Goal: Information Seeking & Learning: Learn about a topic

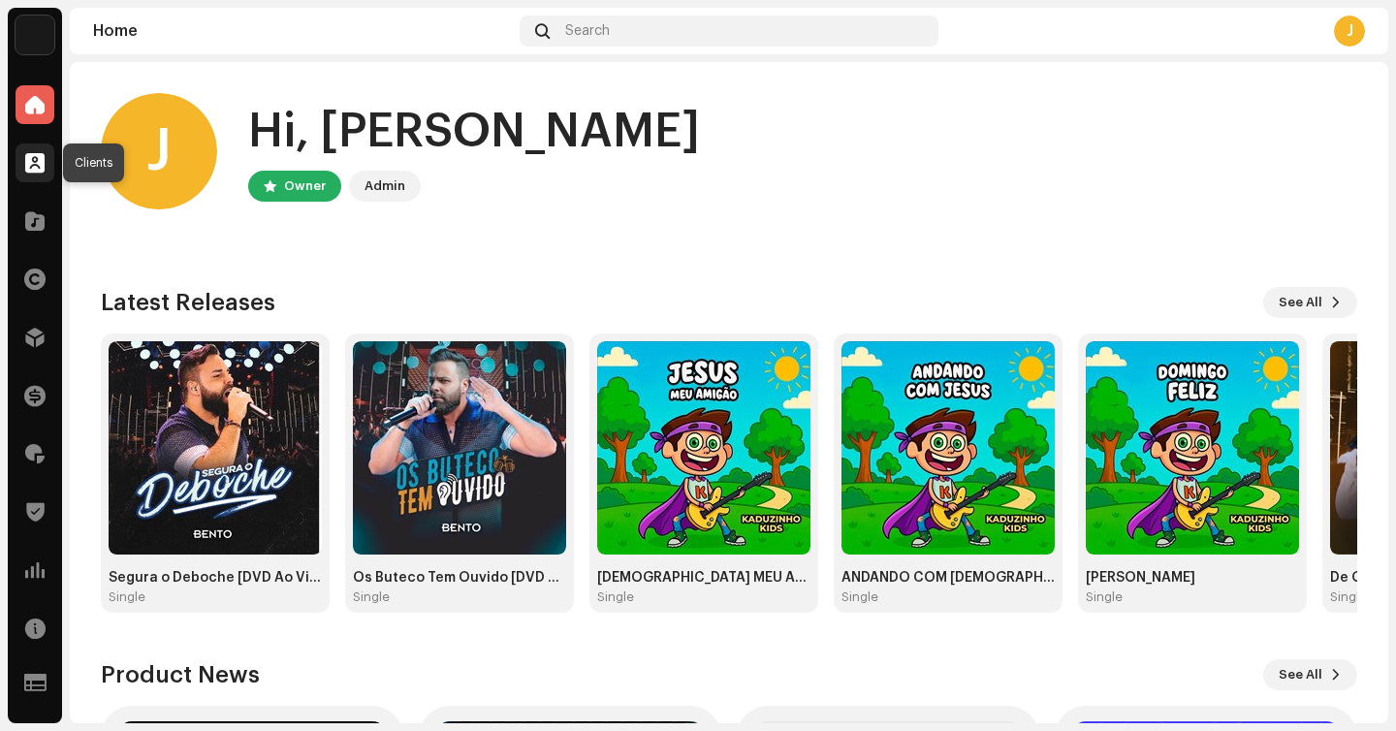
click at [44, 155] on span at bounding box center [34, 163] width 19 height 16
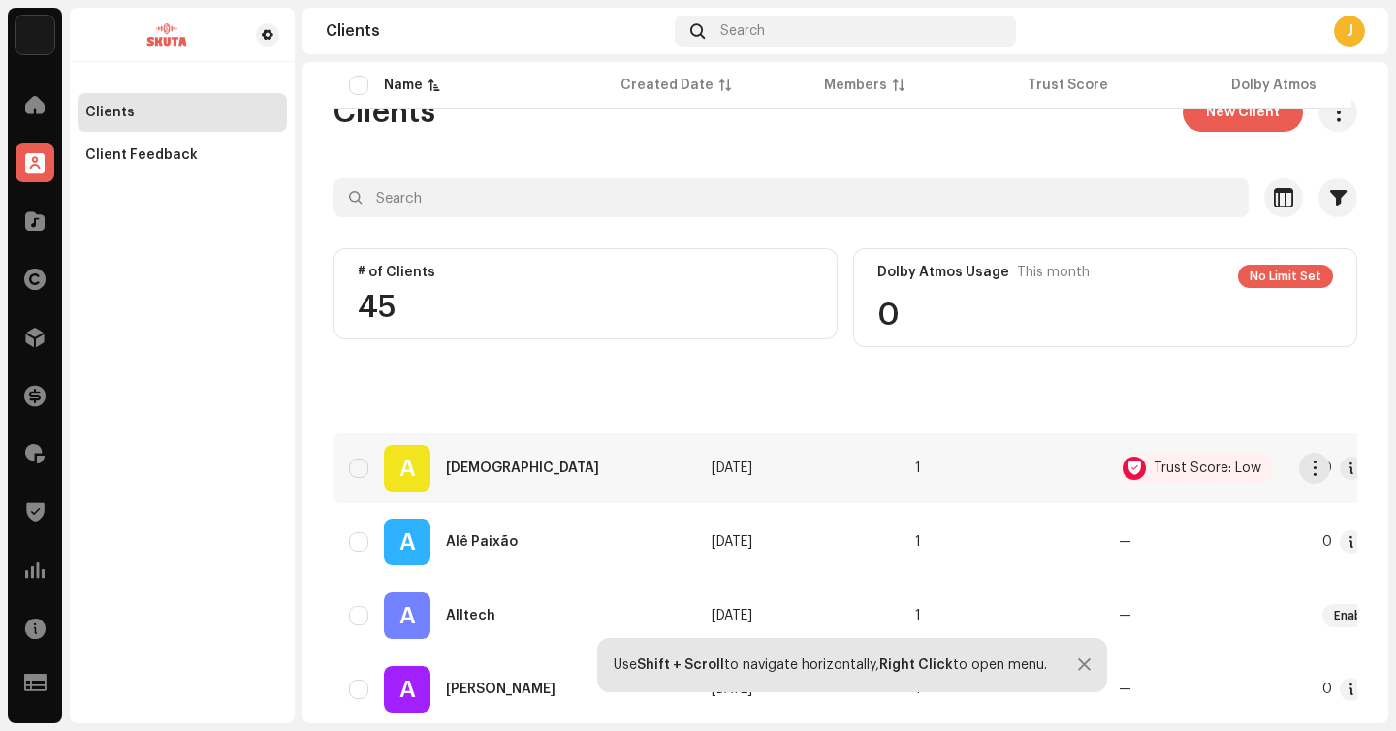
scroll to position [1533, 0]
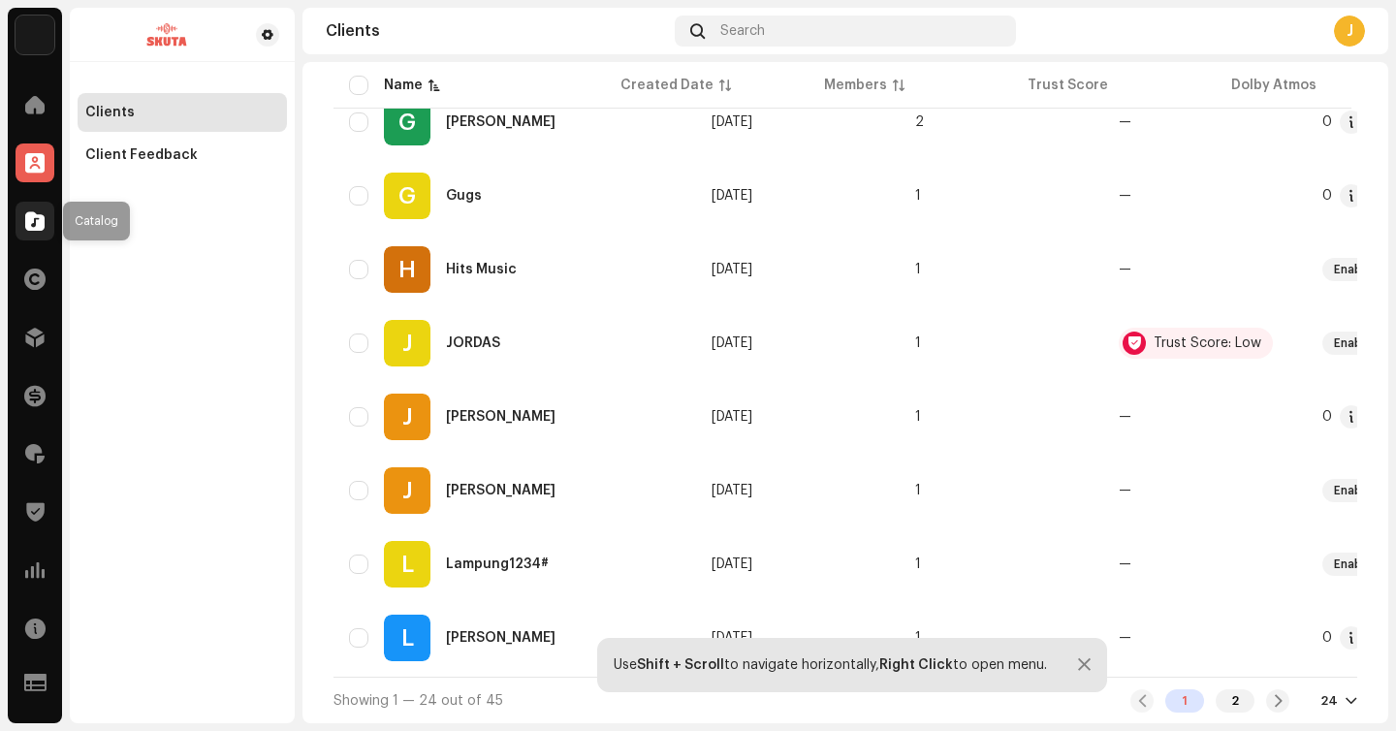
click at [34, 220] on span at bounding box center [34, 221] width 19 height 16
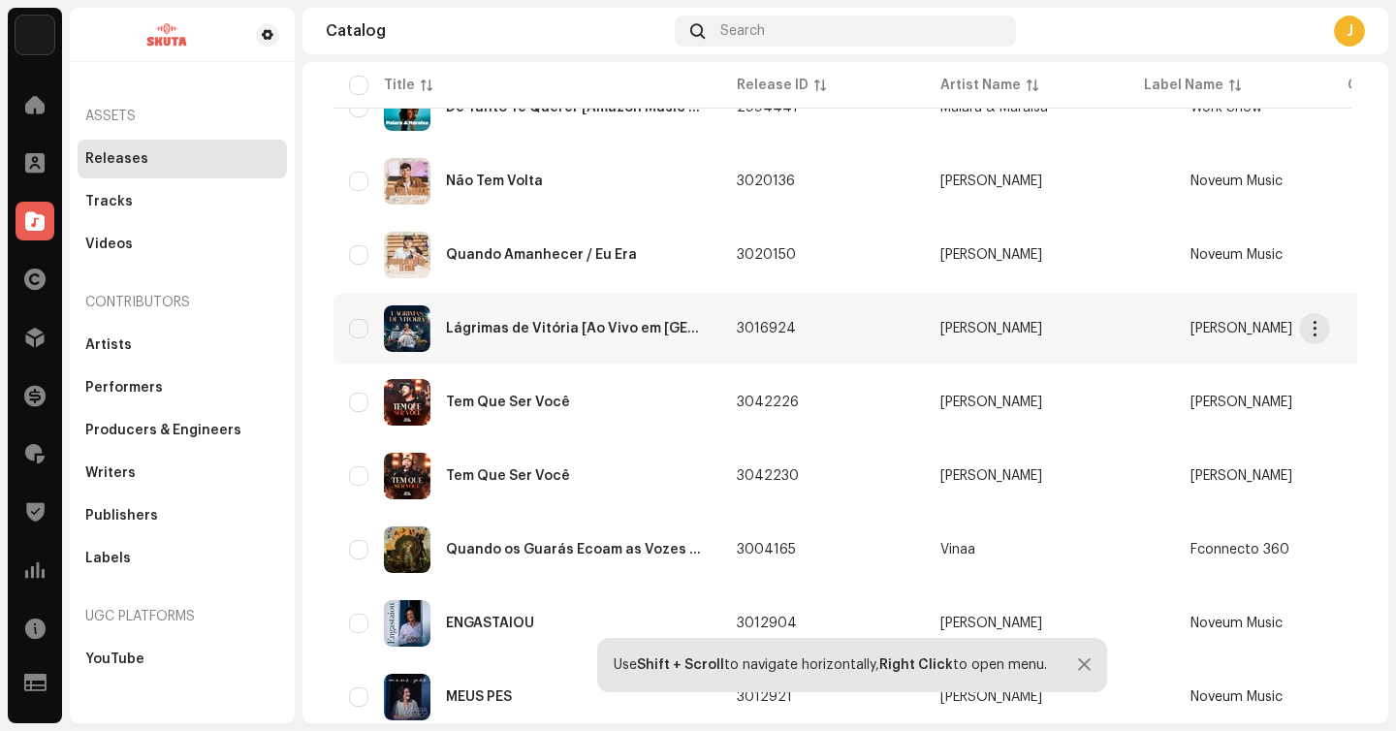
click at [514, 556] on div "Quando os Guarás Ecoam as Vozes da Floresta" at bounding box center [576, 550] width 260 height 14
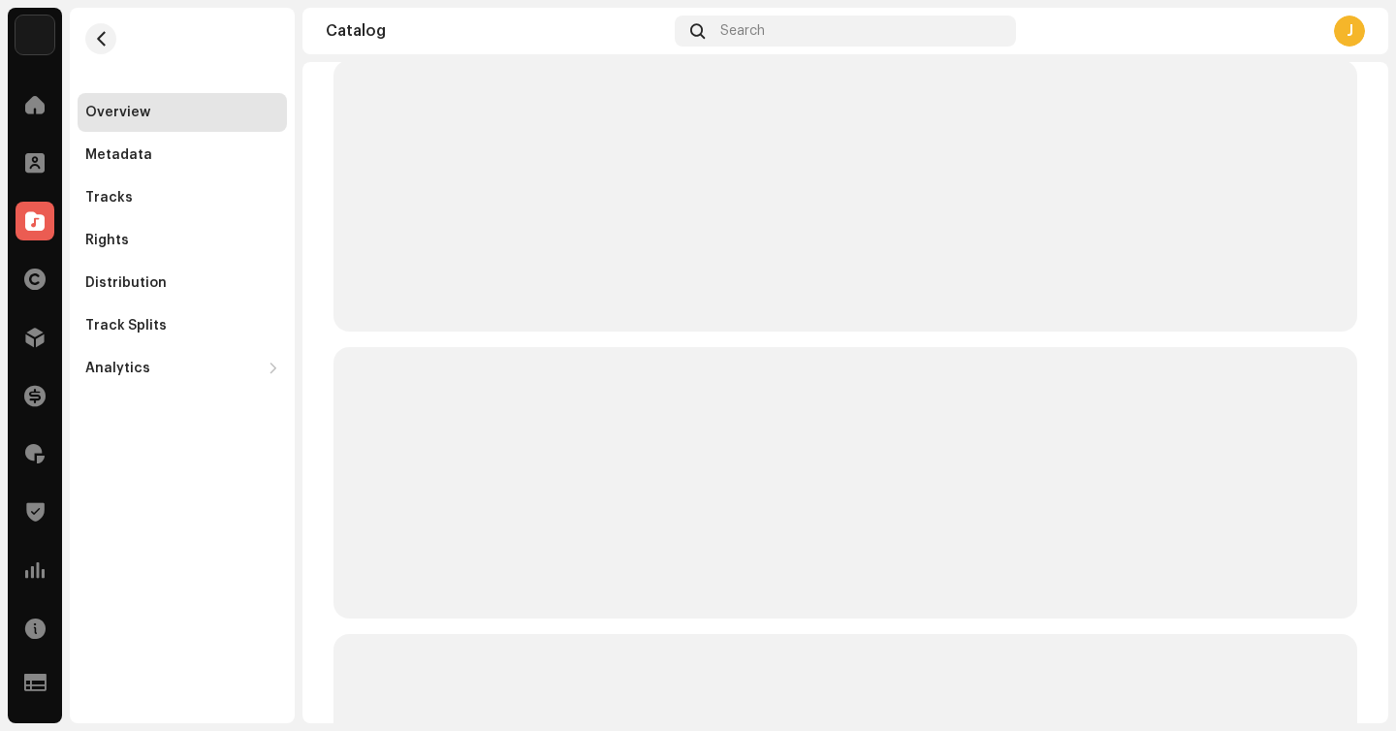
click at [514, 556] on p-skeleton at bounding box center [846, 482] width 1024 height 271
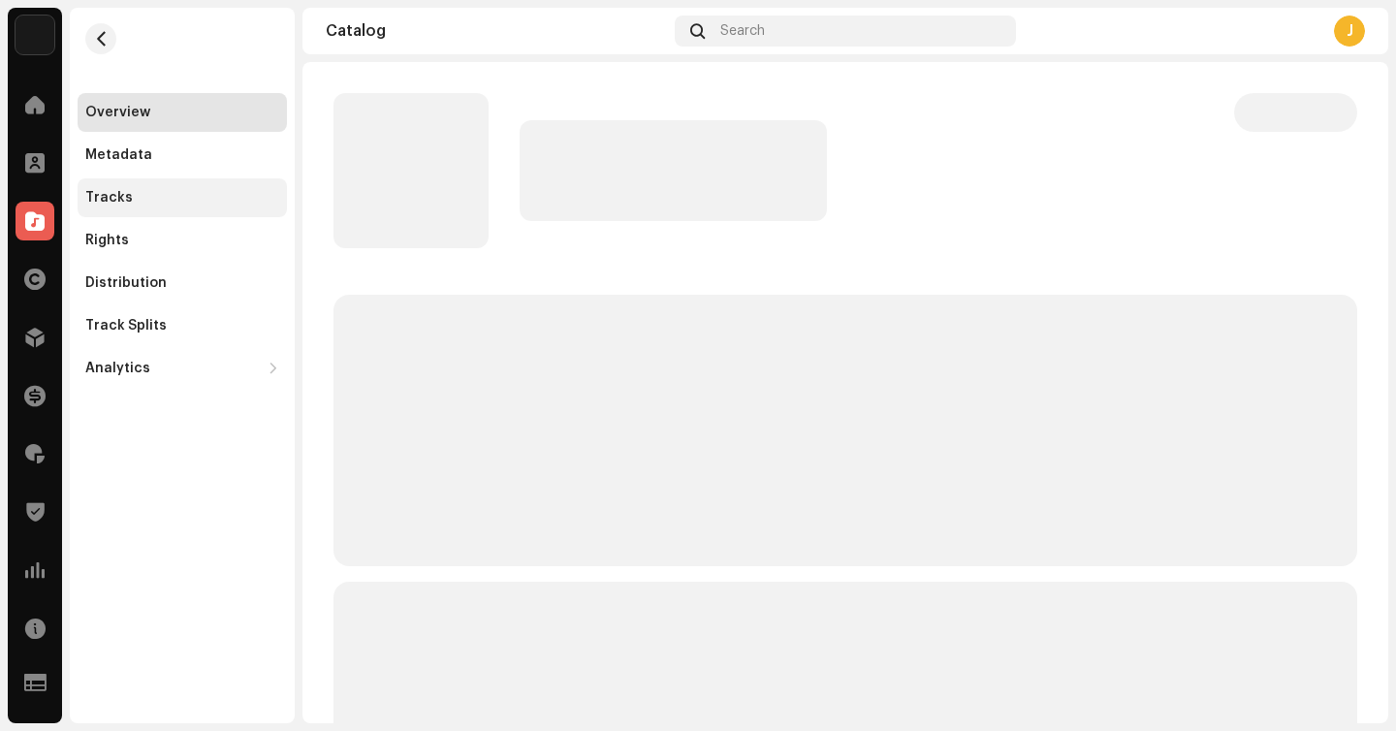
click at [190, 200] on div "Tracks" at bounding box center [182, 198] width 194 height 16
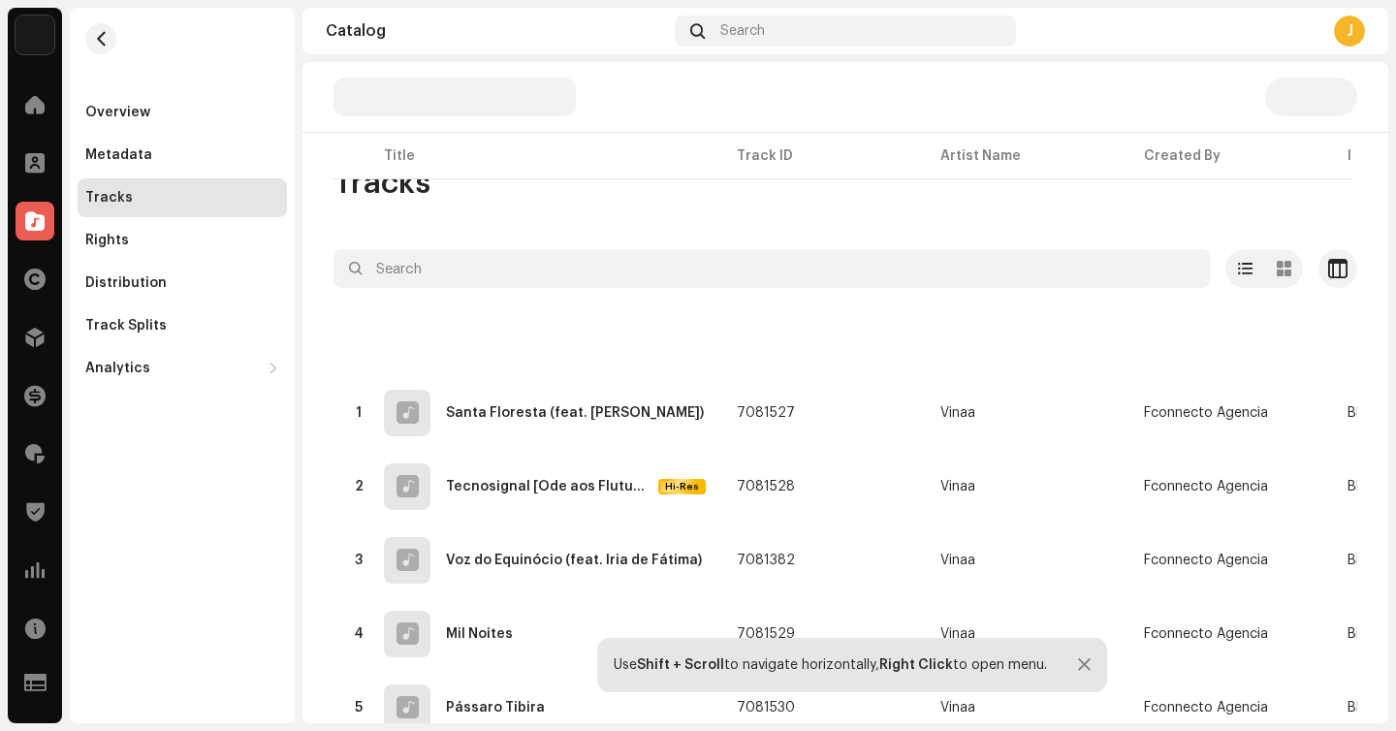
scroll to position [446, 0]
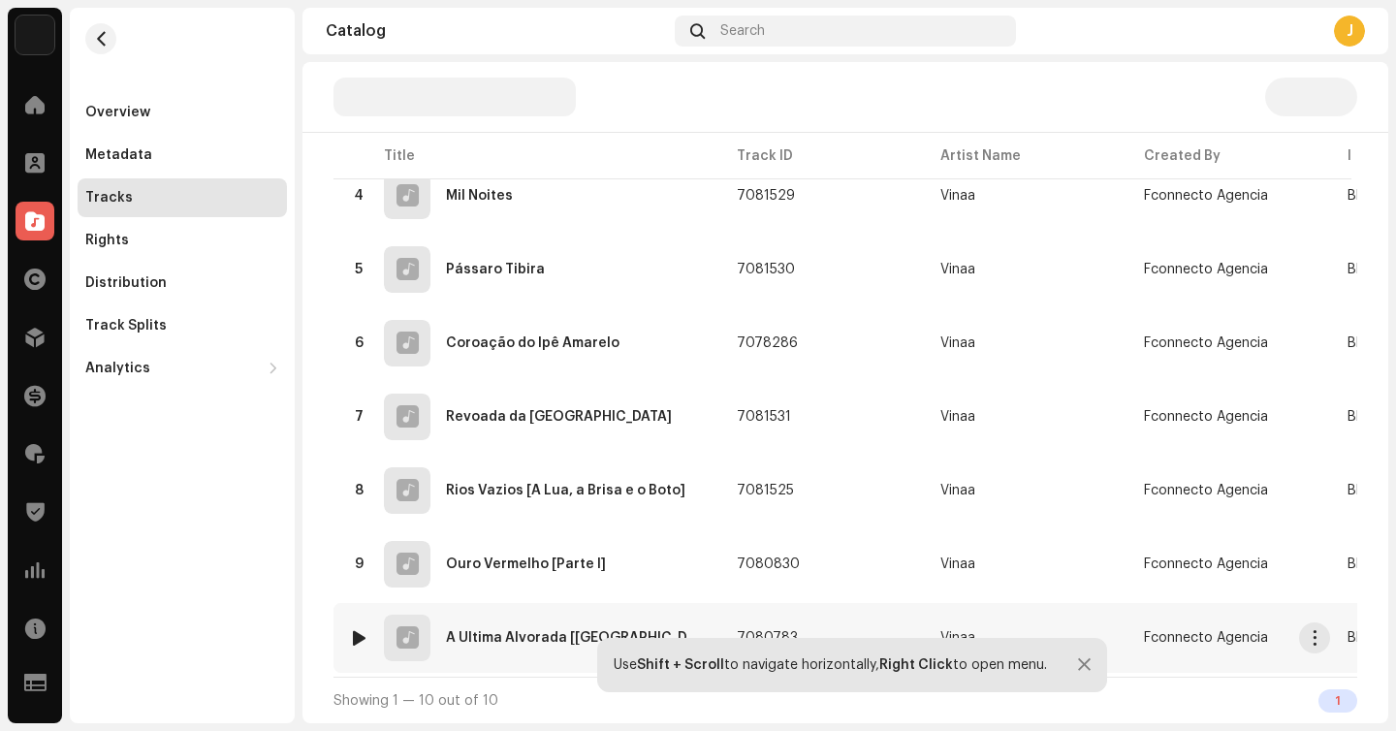
click at [556, 631] on div "A Última Alvorada [[GEOGRAPHIC_DATA]]" at bounding box center [576, 638] width 260 height 14
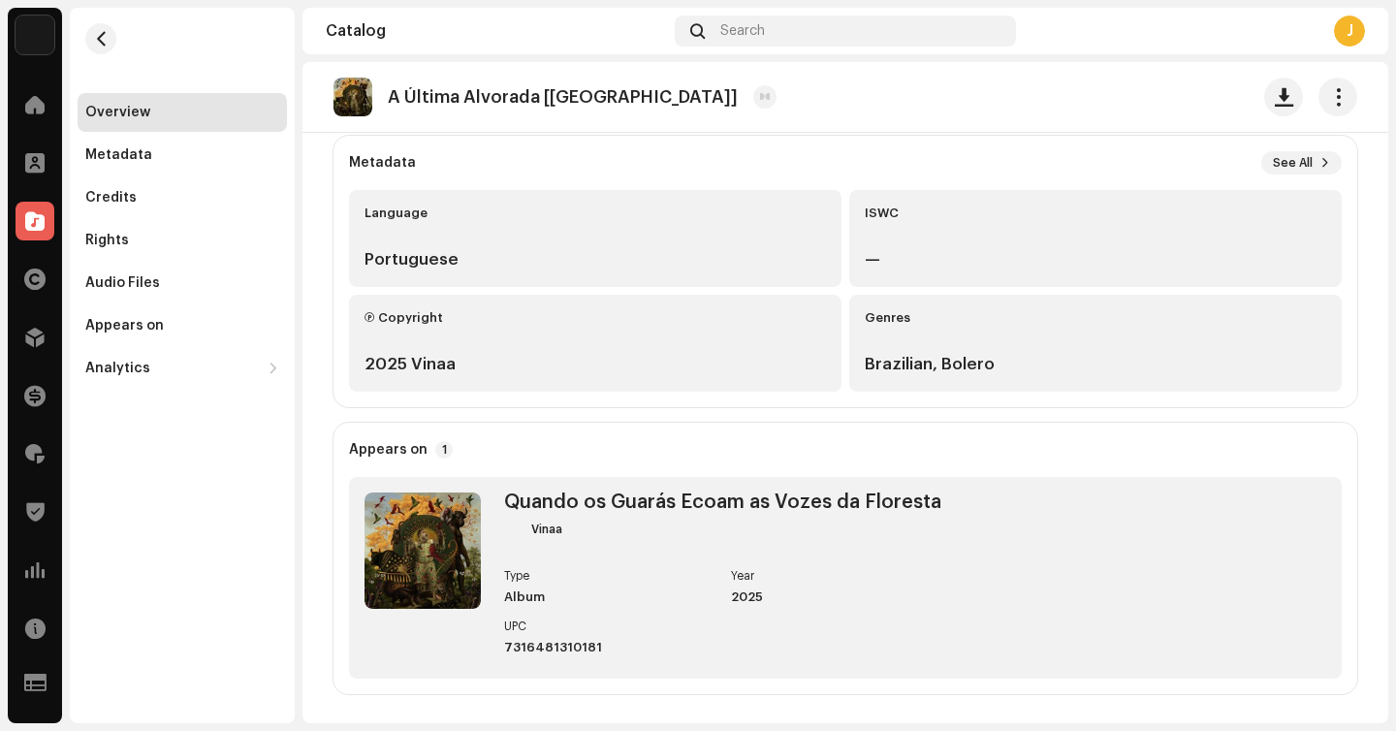
scroll to position [445, 0]
